Goal: Task Accomplishment & Management: Use online tool/utility

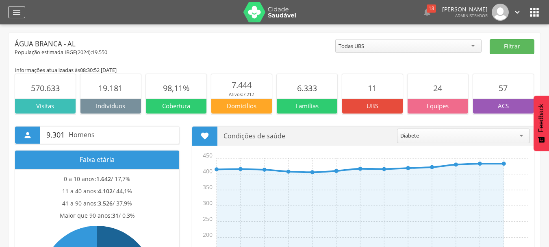
click at [16, 12] on icon "" at bounding box center [17, 12] width 10 height 10
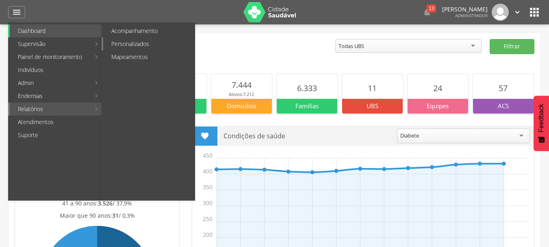
click at [147, 45] on link "Personalizados" at bounding box center [148, 43] width 91 height 13
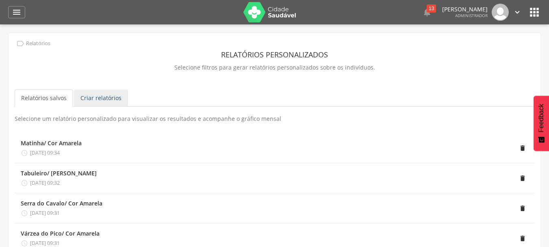
click at [103, 98] on link "Criar relatórios" at bounding box center [101, 97] width 54 height 17
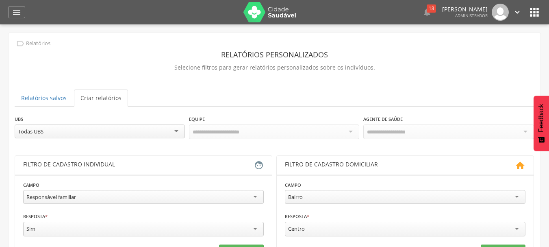
click at [177, 133] on div "Todas UBS" at bounding box center [100, 131] width 170 height 14
click at [348, 129] on div "Todas Equipes" at bounding box center [274, 131] width 170 height 14
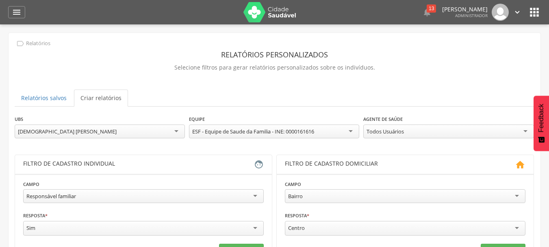
click at [527, 131] on div "Todos Usuários" at bounding box center [449, 131] width 170 height 14
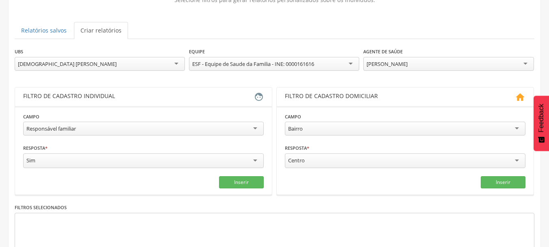
scroll to position [122, 0]
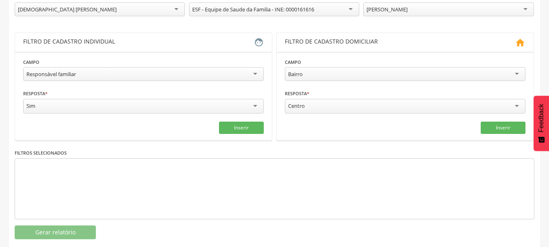
click at [255, 69] on div "Responsável familiar" at bounding box center [143, 74] width 241 height 14
click at [258, 102] on div "Branca" at bounding box center [143, 106] width 241 height 15
click at [240, 131] on button "Inserir" at bounding box center [241, 127] width 45 height 12
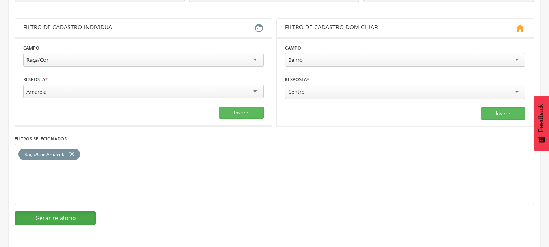
click at [78, 213] on button "Gerar relatório" at bounding box center [55, 218] width 81 height 14
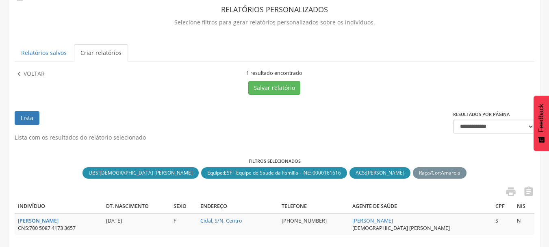
scroll to position [0, 0]
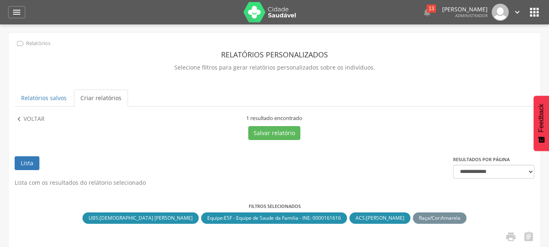
click at [538, 13] on icon "" at bounding box center [534, 12] width 13 height 13
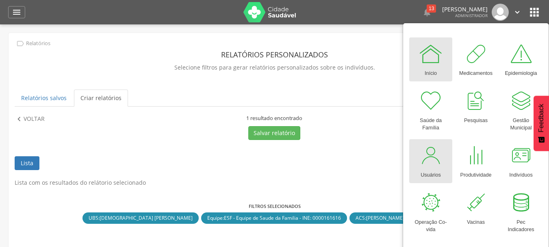
click at [427, 178] on div "Usuários" at bounding box center [431, 173] width 20 height 11
